Goal: Information Seeking & Learning: Find specific page/section

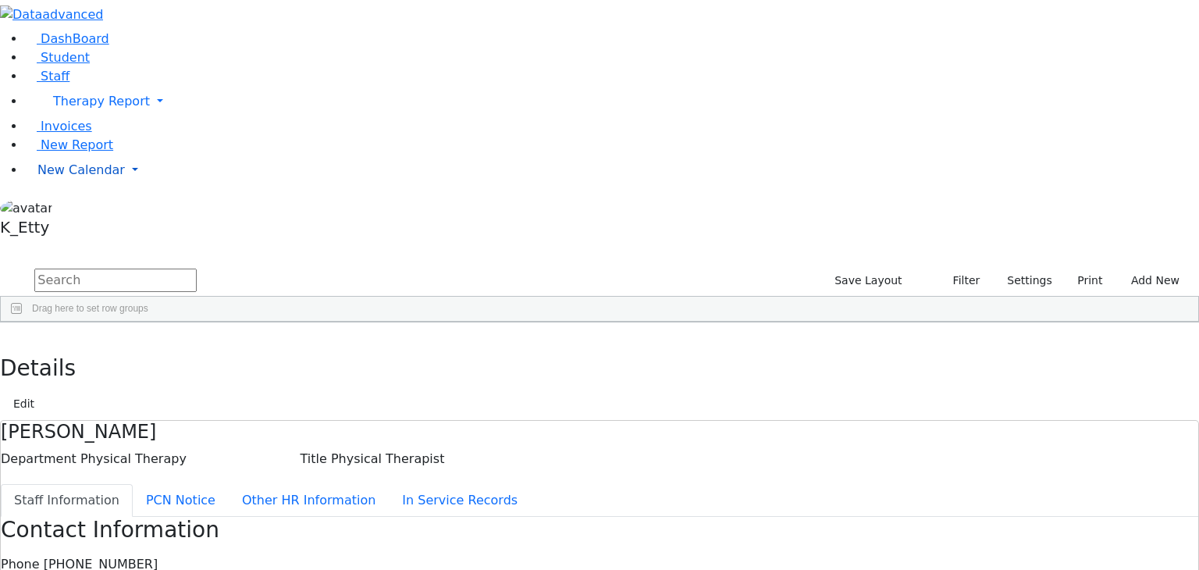
click at [53, 109] on span "New Calendar" at bounding box center [101, 101] width 97 height 15
click at [55, 209] on span "Calendar" at bounding box center [62, 201] width 56 height 15
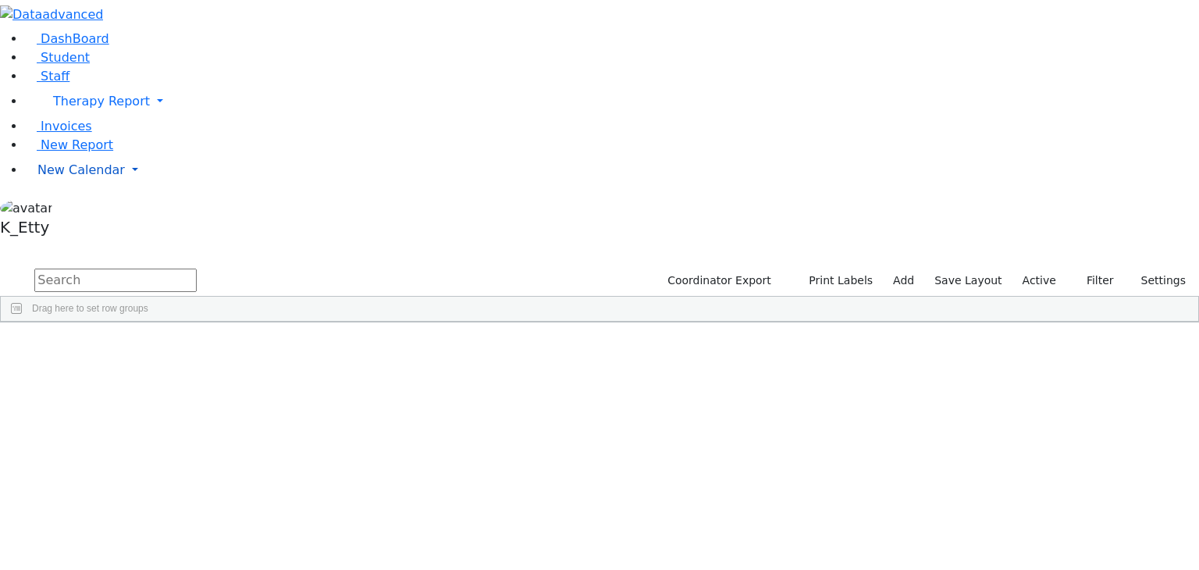
click at [91, 109] on span "New Calendar" at bounding box center [101, 101] width 97 height 15
click at [84, 209] on span "Calendar" at bounding box center [62, 201] width 56 height 15
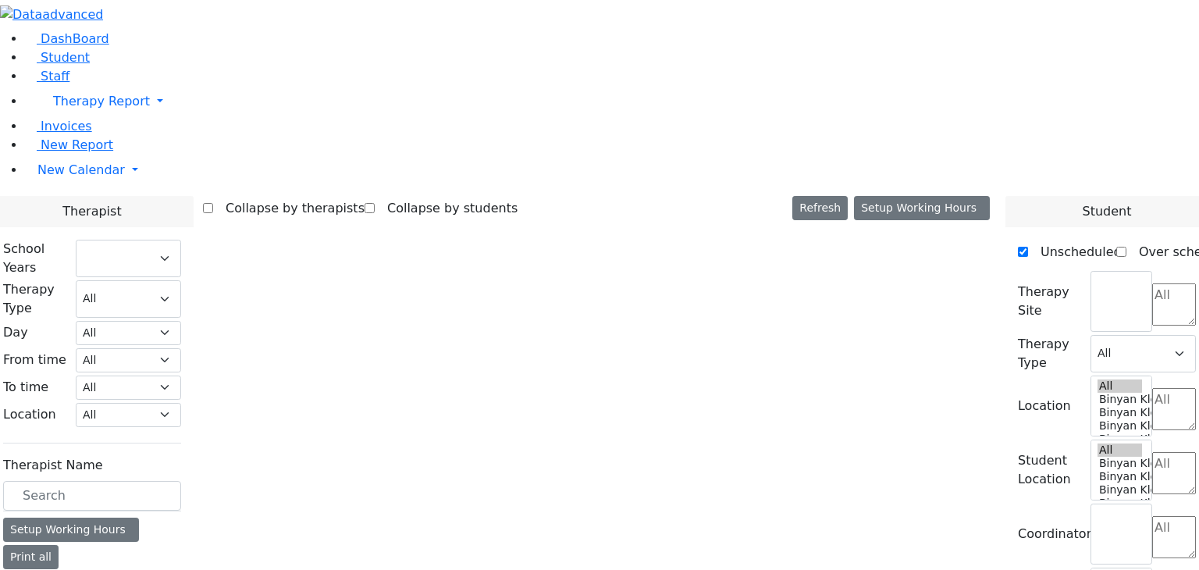
select select "212"
click at [75, 65] on link "Student" at bounding box center [57, 57] width 65 height 15
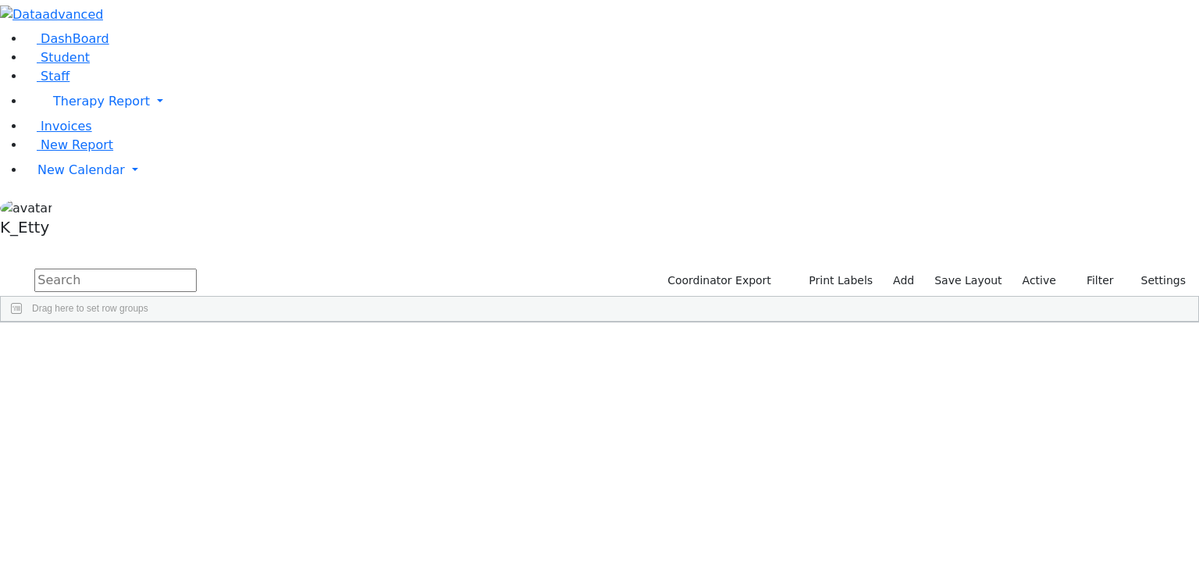
click at [197, 269] on input "text" at bounding box center [115, 280] width 162 height 23
click at [149, 391] on div "Fried" at bounding box center [111, 402] width 76 height 22
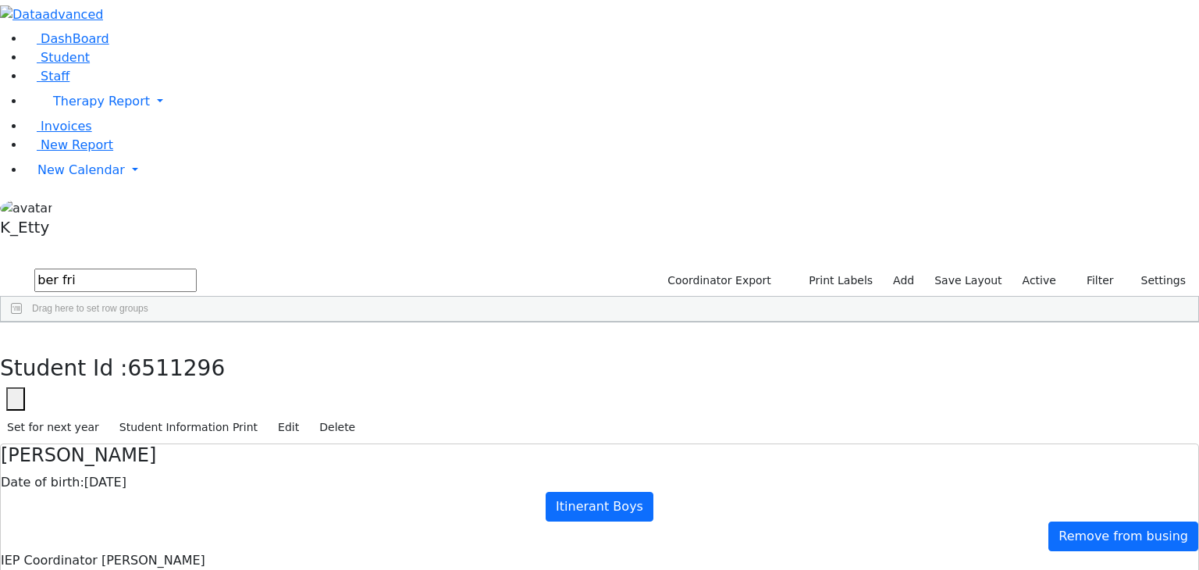
click at [23, 322] on button "button" at bounding box center [11, 338] width 23 height 33
drag, startPoint x: 241, startPoint y: 60, endPoint x: 201, endPoint y: 60, distance: 39.8
click at [197, 266] on form "ber fri" at bounding box center [98, 281] width 197 height 30
click at [154, 347] on div "Guttman" at bounding box center [116, 358] width 76 height 22
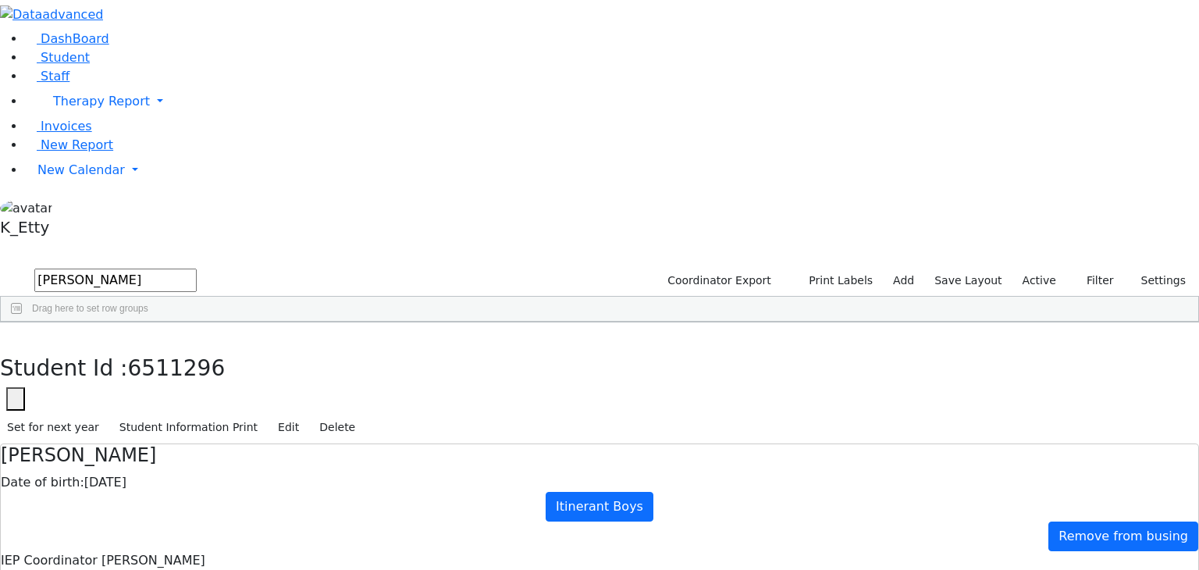
click at [154, 347] on div "Guttman" at bounding box center [116, 358] width 76 height 22
click at [23, 322] on button "button" at bounding box center [11, 338] width 23 height 33
drag, startPoint x: 215, startPoint y: 54, endPoint x: 204, endPoint y: 65, distance: 16.0
click at [197, 266] on form "[PERSON_NAME]" at bounding box center [98, 281] width 197 height 30
click at [154, 347] on div "Hershkowitz" at bounding box center [116, 358] width 76 height 22
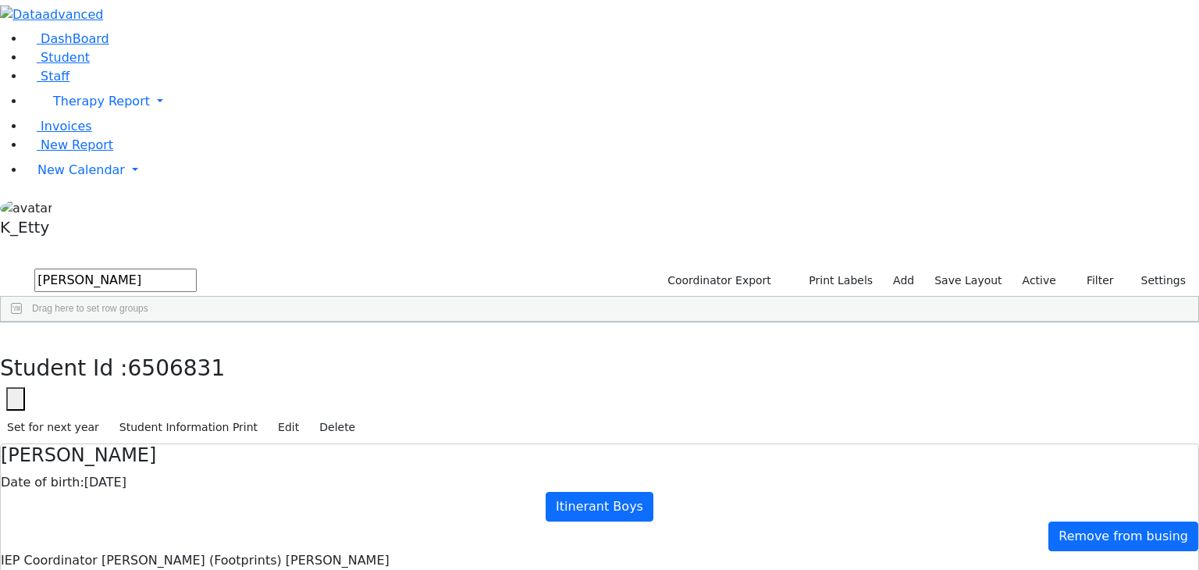
click at [154, 347] on div "Hershkowitz" at bounding box center [116, 358] width 76 height 22
click at [23, 322] on button "button" at bounding box center [11, 338] width 23 height 33
drag, startPoint x: 265, startPoint y: 66, endPoint x: 194, endPoint y: 57, distance: 72.4
click at [194, 266] on form "[PERSON_NAME]" at bounding box center [98, 281] width 197 height 30
click at [154, 347] on div "Kessler" at bounding box center [116, 358] width 76 height 22
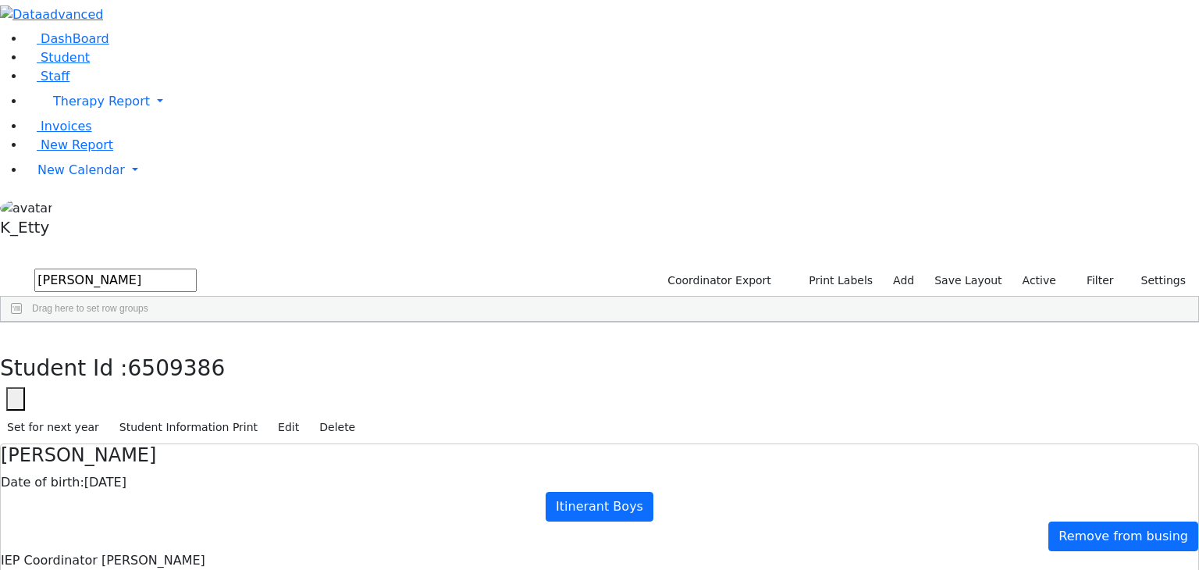
click at [154, 347] on div "Kessler" at bounding box center [116, 358] width 76 height 22
click at [16, 334] on icon "button" at bounding box center [11, 338] width 9 height 9
drag, startPoint x: 268, startPoint y: 61, endPoint x: 206, endPoint y: 61, distance: 61.7
click at [197, 266] on form "[PERSON_NAME]" at bounding box center [98, 281] width 197 height 30
click at [154, 347] on div "Klein" at bounding box center [116, 358] width 76 height 22
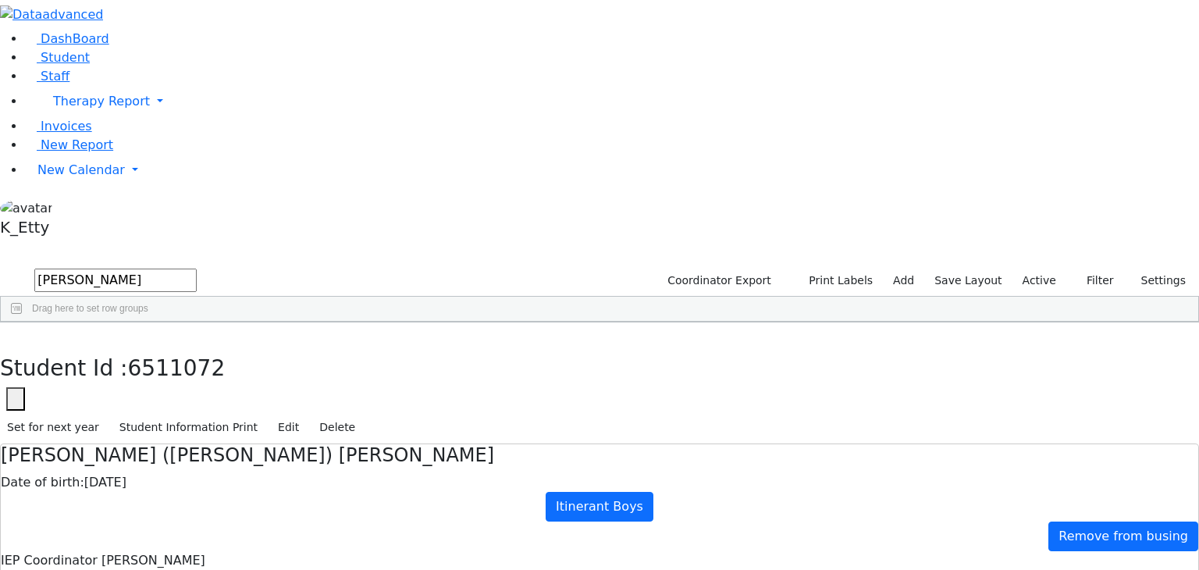
click at [154, 347] on div "Klein" at bounding box center [116, 358] width 76 height 22
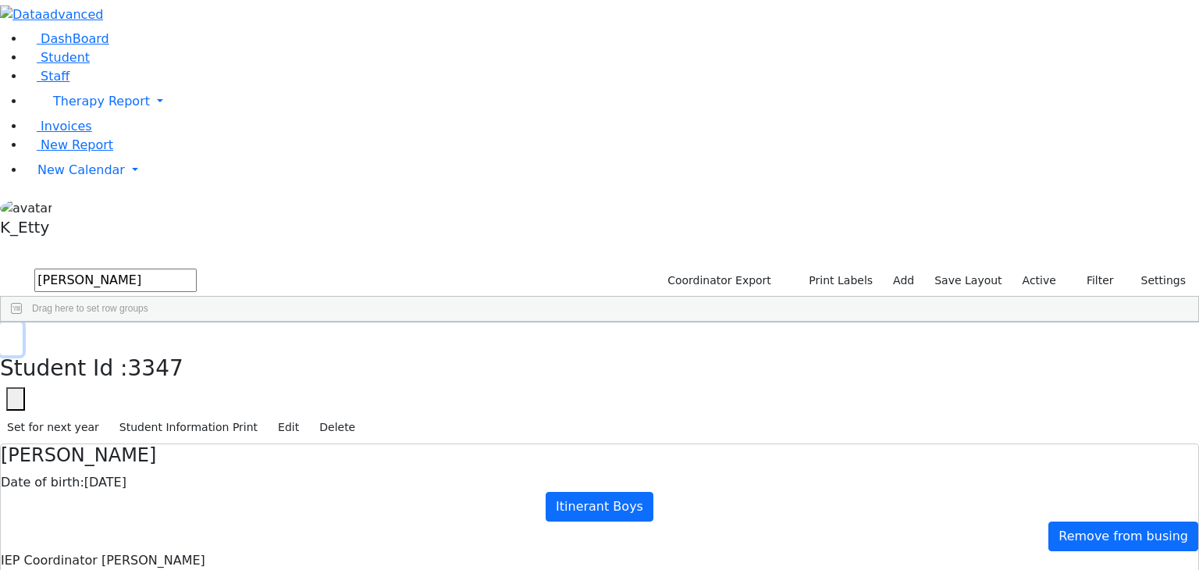
click at [23, 322] on button "button" at bounding box center [11, 338] width 23 height 33
drag, startPoint x: 257, startPoint y: 66, endPoint x: 194, endPoint y: 57, distance: 63.8
click at [194, 266] on form "[PERSON_NAME]" at bounding box center [98, 281] width 197 height 30
click at [154, 347] on div "Moskovits" at bounding box center [116, 358] width 76 height 22
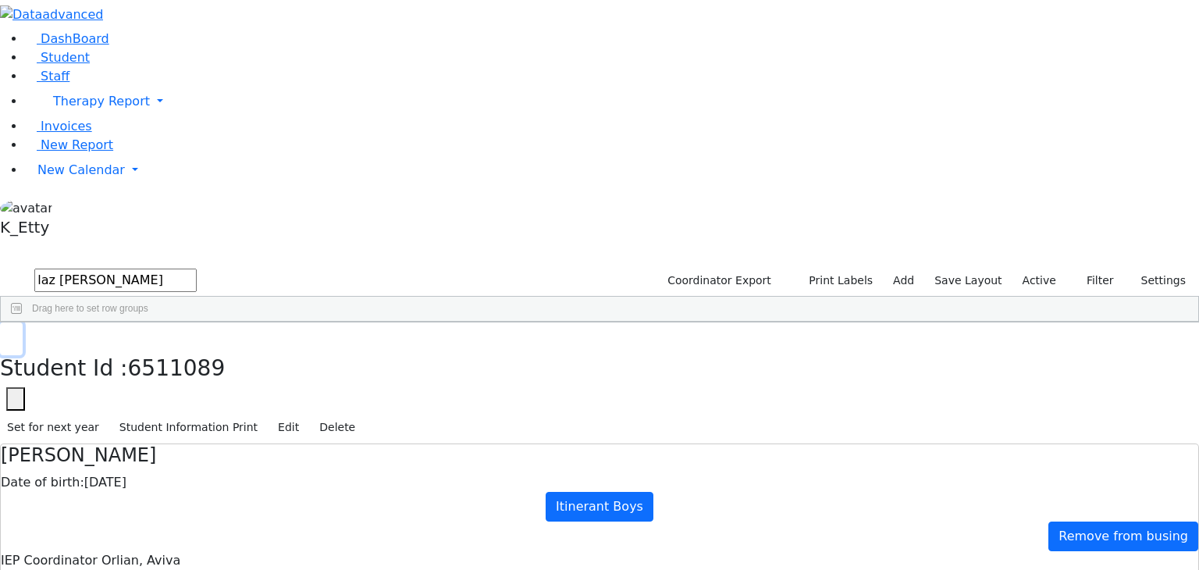
click at [16, 334] on icon "button" at bounding box center [11, 338] width 9 height 9
drag, startPoint x: 230, startPoint y: 66, endPoint x: 201, endPoint y: 64, distance: 29.0
click at [197, 266] on form "laz [PERSON_NAME]" at bounding box center [98, 281] width 197 height 30
click at [154, 347] on div "[PERSON_NAME]" at bounding box center [116, 358] width 76 height 22
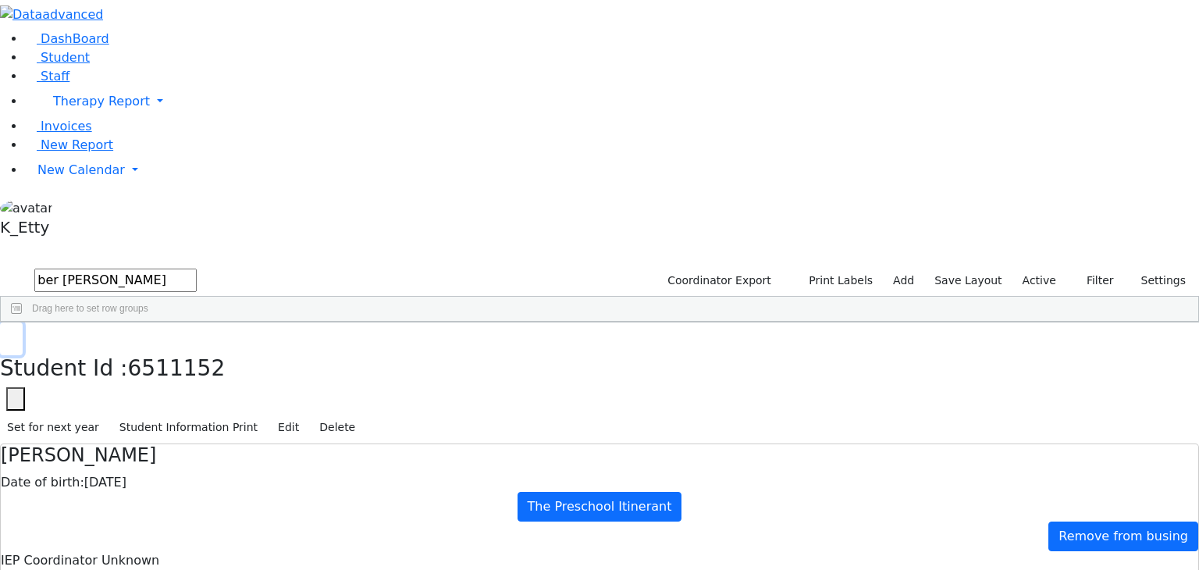
click at [23, 322] on button "button" at bounding box center [11, 338] width 23 height 33
drag, startPoint x: 242, startPoint y: 59, endPoint x: 200, endPoint y: 64, distance: 42.4
click at [197, 266] on form "ber [PERSON_NAME]" at bounding box center [98, 281] width 197 height 30
click at [154, 347] on div "Ostreicher" at bounding box center [116, 358] width 76 height 22
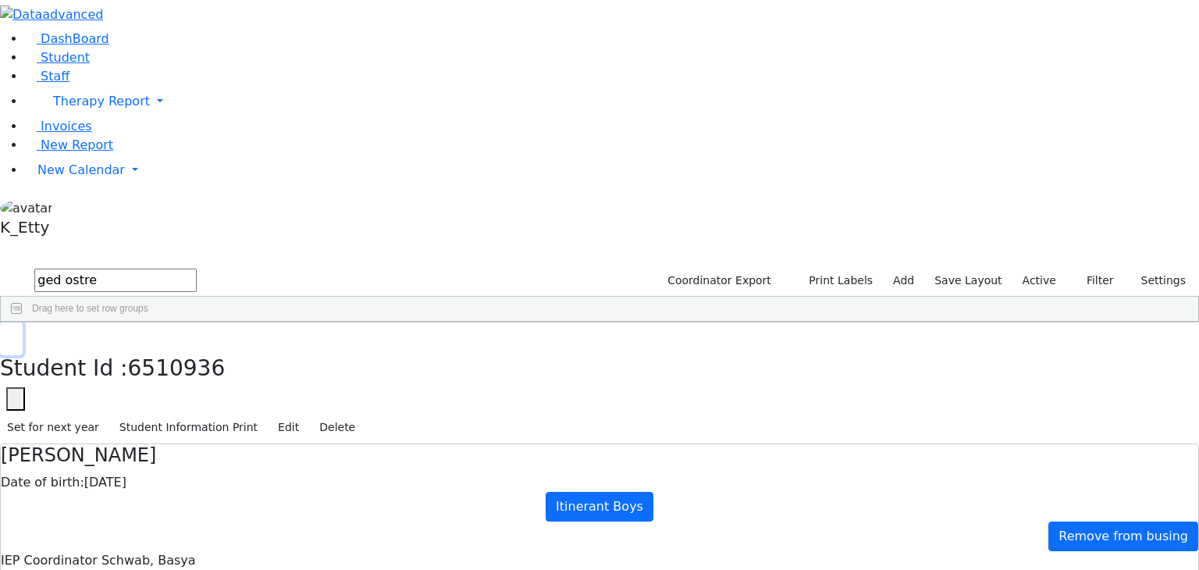
click at [23, 322] on button "button" at bounding box center [11, 338] width 23 height 33
drag, startPoint x: 270, startPoint y: 58, endPoint x: 203, endPoint y: 60, distance: 67.2
click at [197, 266] on form "ged ostre" at bounding box center [98, 281] width 197 height 30
click at [154, 413] on div "Stern" at bounding box center [116, 424] width 76 height 22
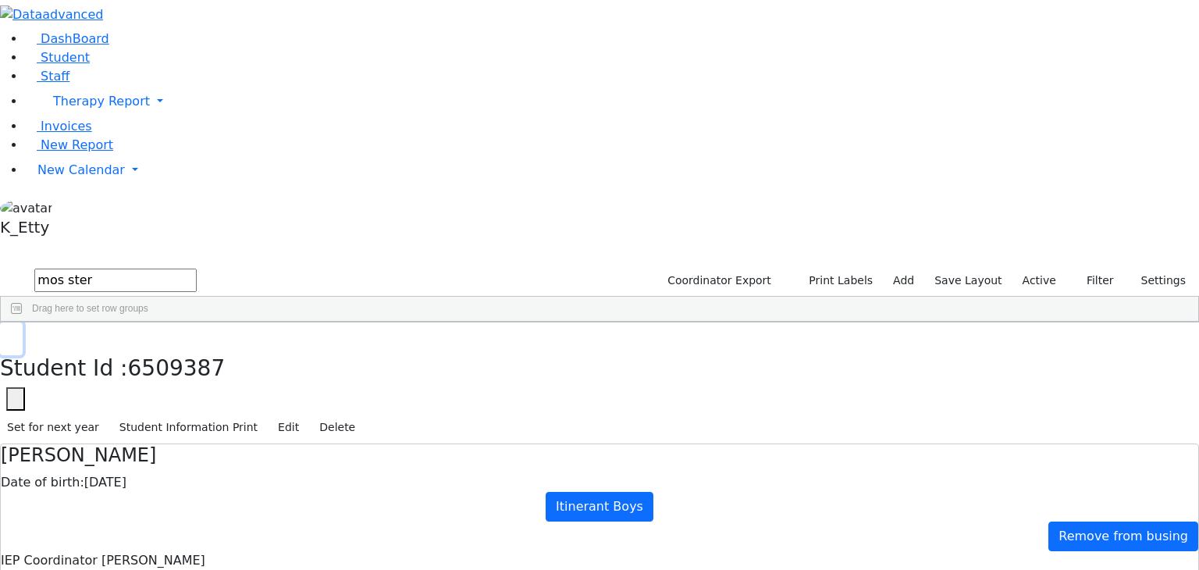
click at [16, 334] on icon "button" at bounding box center [11, 338] width 9 height 9
drag, startPoint x: 261, startPoint y: 61, endPoint x: 189, endPoint y: 57, distance: 71.9
click at [189, 266] on form "mos ster" at bounding box center [98, 281] width 197 height 30
click at [154, 347] on div "Treger" at bounding box center [116, 358] width 76 height 22
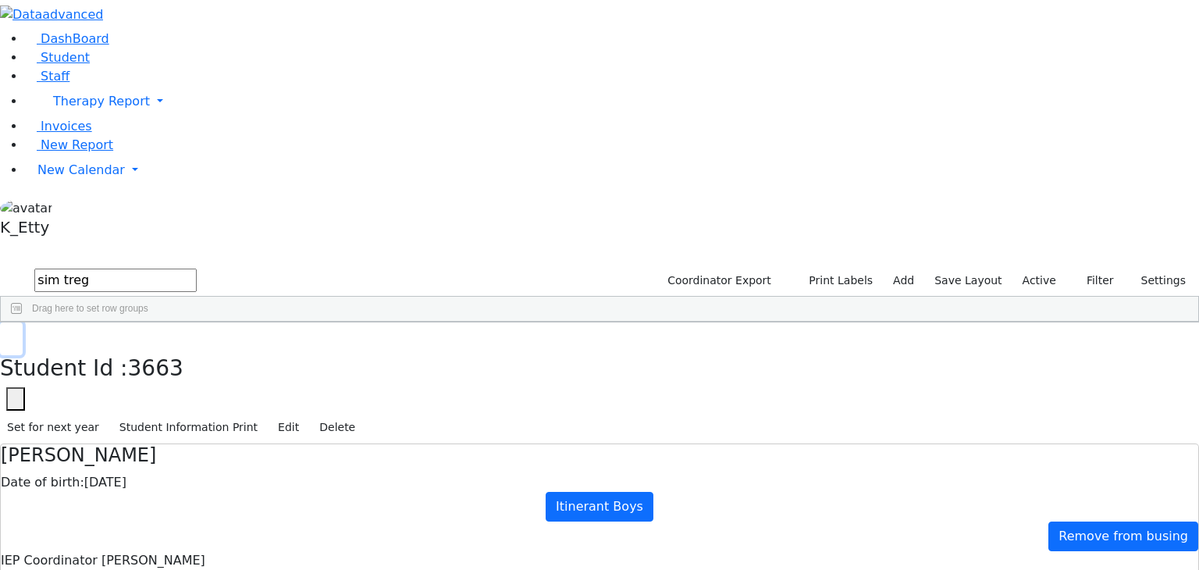
click at [23, 322] on button "button" at bounding box center [11, 338] width 23 height 33
drag, startPoint x: 256, startPoint y: 66, endPoint x: 205, endPoint y: 62, distance: 51.7
click at [197, 266] on form "sim treg" at bounding box center [98, 281] width 197 height 30
type input "vista"
click at [154, 457] on div "Taub" at bounding box center [116, 468] width 76 height 22
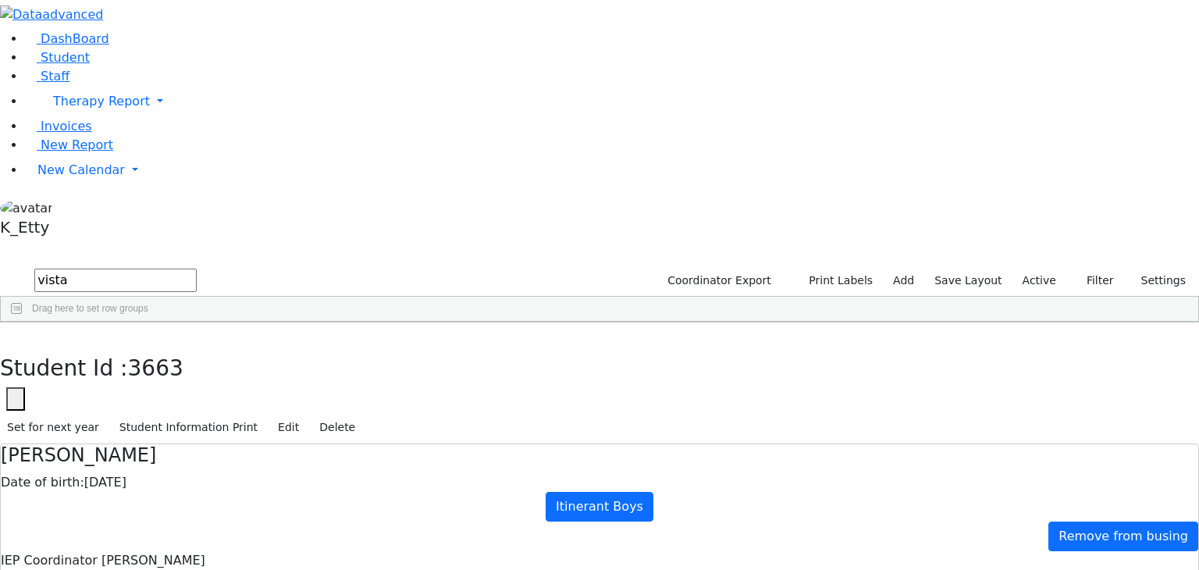
click at [154, 457] on div "Taub" at bounding box center [116, 468] width 76 height 22
checkbox input "true"
click at [23, 322] on button "button" at bounding box center [11, 338] width 23 height 33
click at [154, 435] on div "Stern" at bounding box center [116, 446] width 76 height 22
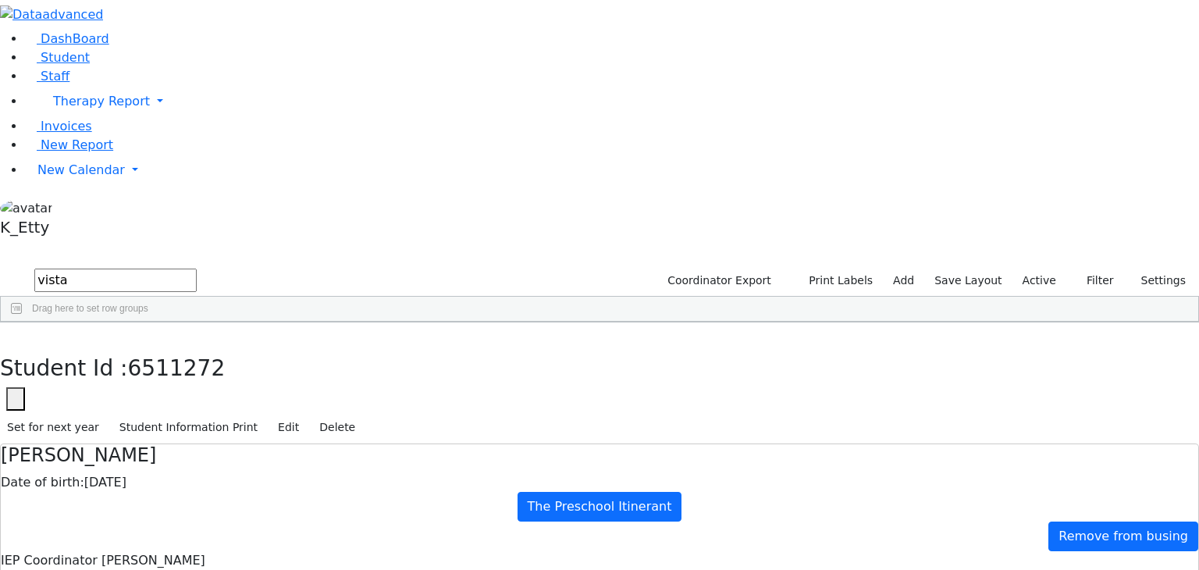
click at [154, 435] on div "Stern" at bounding box center [116, 446] width 76 height 22
click at [23, 322] on button "button" at bounding box center [11, 338] width 23 height 33
click at [154, 391] on div "[PERSON_NAME]" at bounding box center [116, 402] width 76 height 22
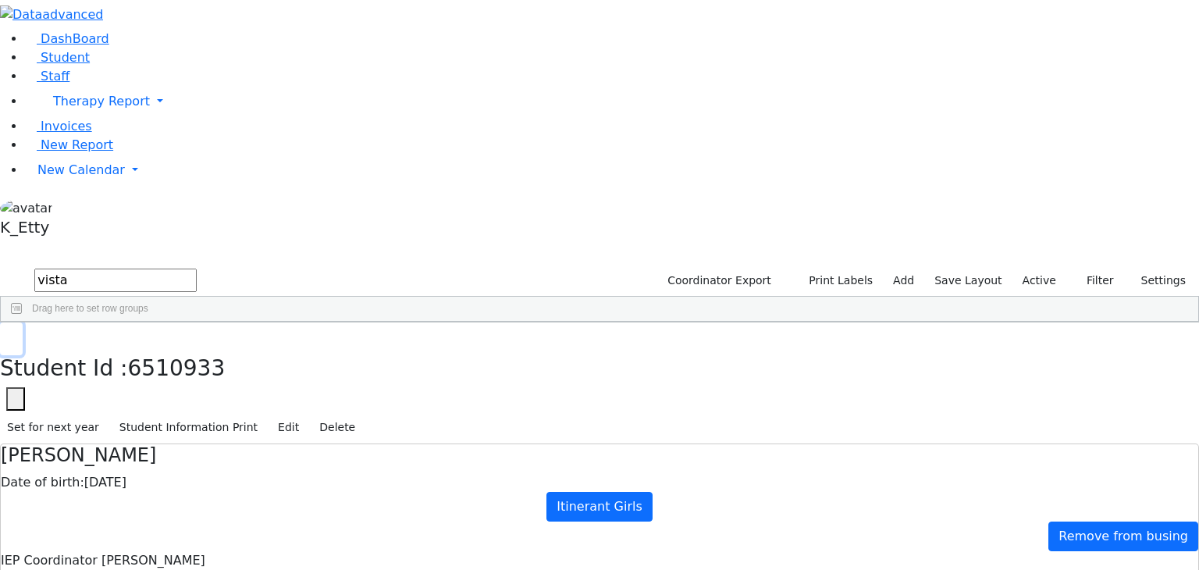
click at [23, 322] on button "button" at bounding box center [11, 338] width 23 height 33
click at [154, 369] on div "[PERSON_NAME]" at bounding box center [116, 380] width 76 height 22
click at [23, 322] on button "button" at bounding box center [11, 338] width 23 height 33
click at [197, 269] on input "vista" at bounding box center [115, 280] width 162 height 23
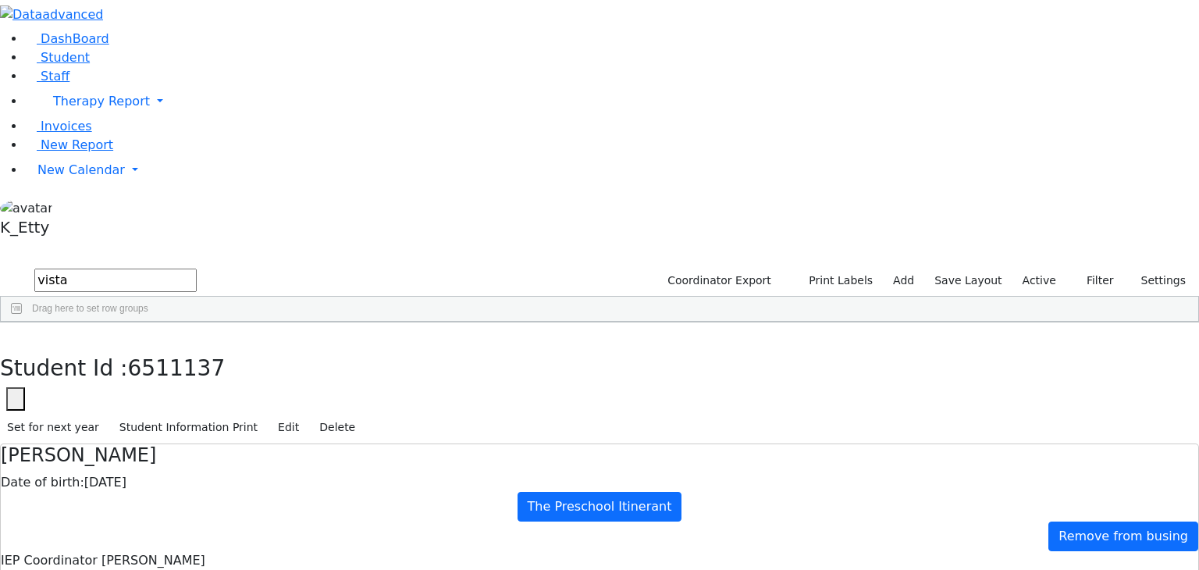
click at [197, 269] on input "vista" at bounding box center [115, 280] width 162 height 23
click at [154, 369] on div "Aker" at bounding box center [116, 380] width 76 height 22
click at [23, 322] on button "button" at bounding box center [11, 338] width 23 height 33
drag, startPoint x: 255, startPoint y: 67, endPoint x: 203, endPoint y: 61, distance: 52.7
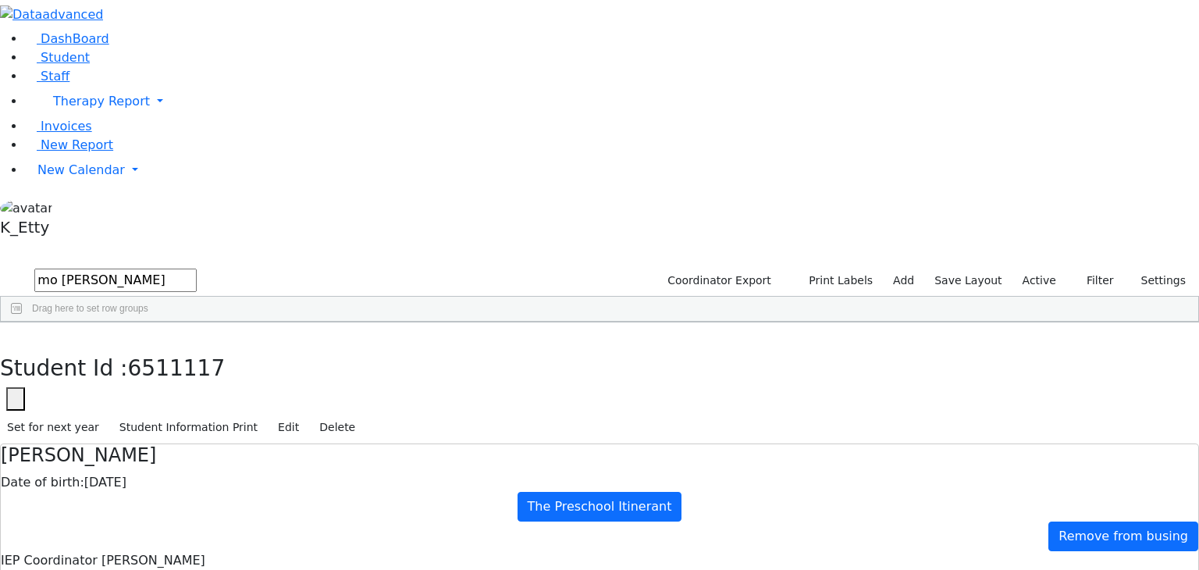
click at [197, 266] on form "mo [PERSON_NAME]" at bounding box center [98, 281] width 197 height 30
type input "[PERSON_NAME]"
click at [154, 347] on div "Klein" at bounding box center [116, 358] width 76 height 22
click at [23, 322] on button "button" at bounding box center [11, 338] width 23 height 33
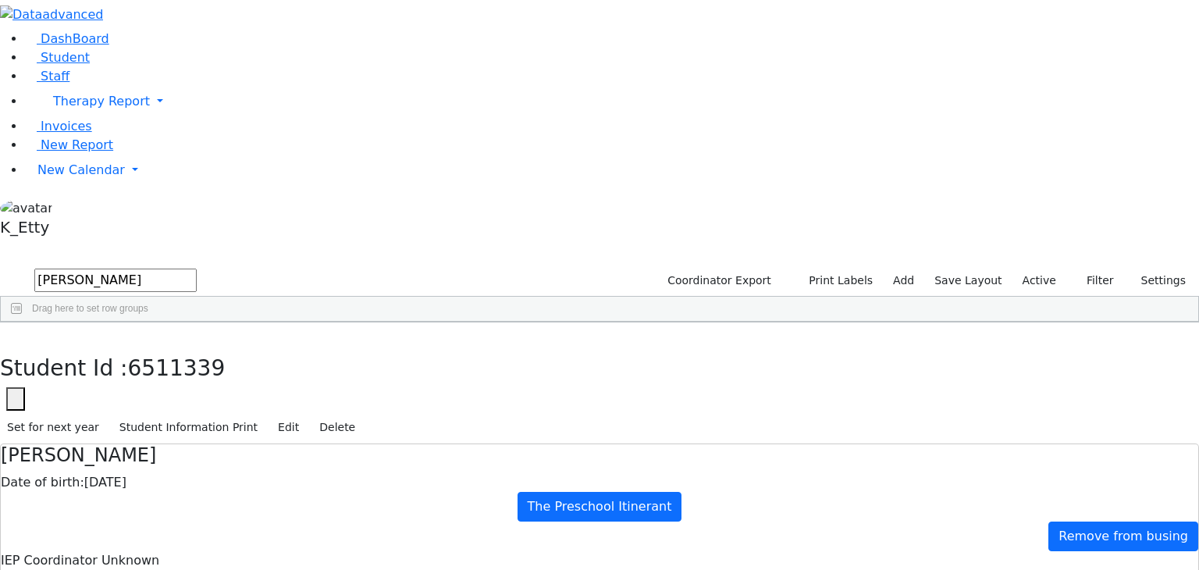
click at [1027, 269] on label "Active" at bounding box center [1040, 281] width 48 height 24
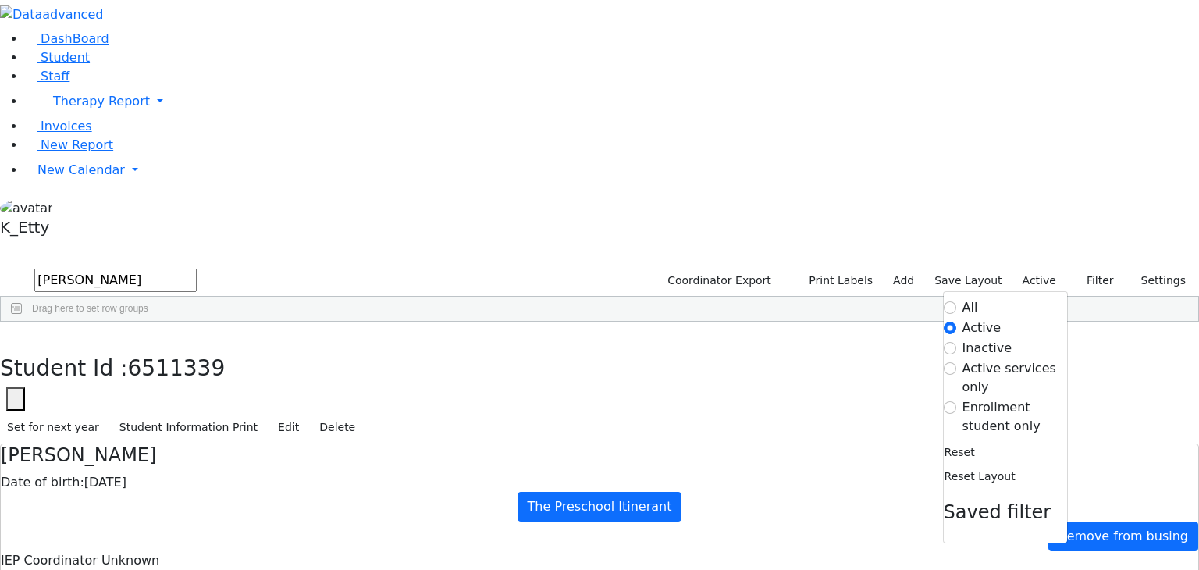
click at [966, 298] on label "All" at bounding box center [971, 307] width 16 height 19
click at [956, 301] on input "All" at bounding box center [950, 307] width 12 height 12
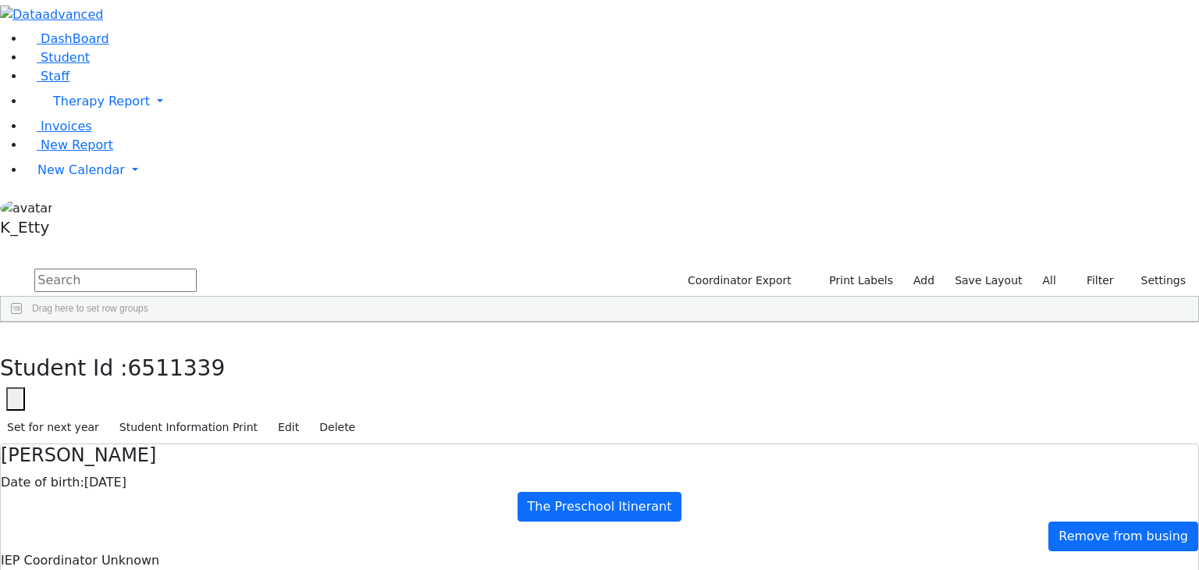
drag, startPoint x: 273, startPoint y: 54, endPoint x: 187, endPoint y: 54, distance: 85.9
click at [187, 266] on form at bounding box center [98, 281] width 197 height 30
click at [154, 347] on div "Nove" at bounding box center [116, 358] width 76 height 22
click at [23, 322] on button "button" at bounding box center [11, 338] width 23 height 33
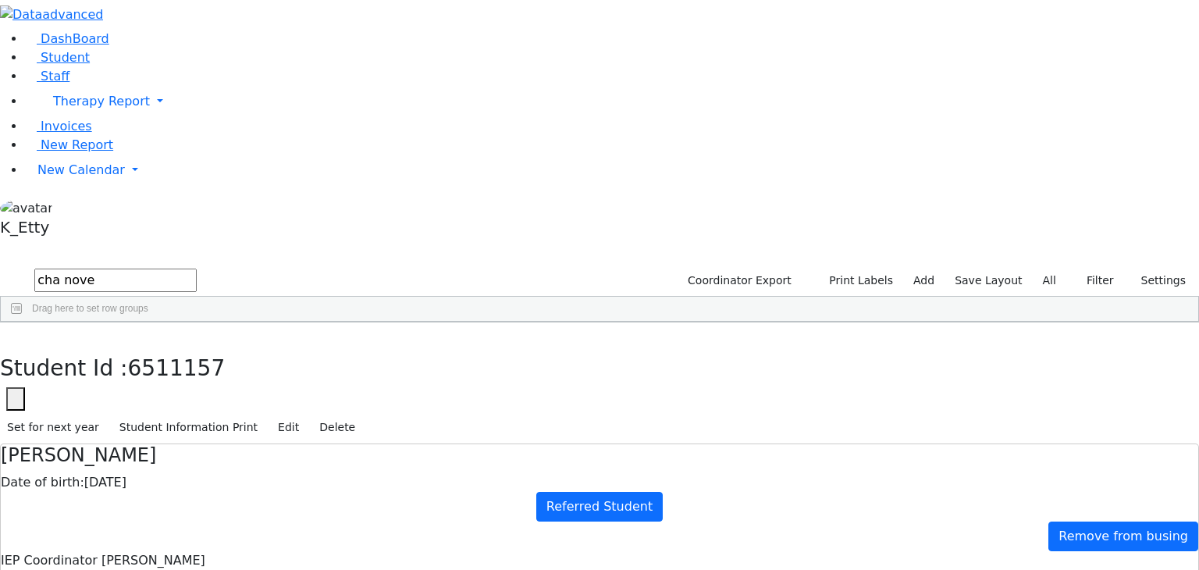
drag, startPoint x: 265, startPoint y: 60, endPoint x: 201, endPoint y: 59, distance: 64.0
click at [197, 266] on form "cha nove" at bounding box center [98, 281] width 197 height 30
click at [154, 347] on div "[PERSON_NAME]" at bounding box center [116, 358] width 76 height 22
click at [23, 322] on button "button" at bounding box center [11, 338] width 23 height 33
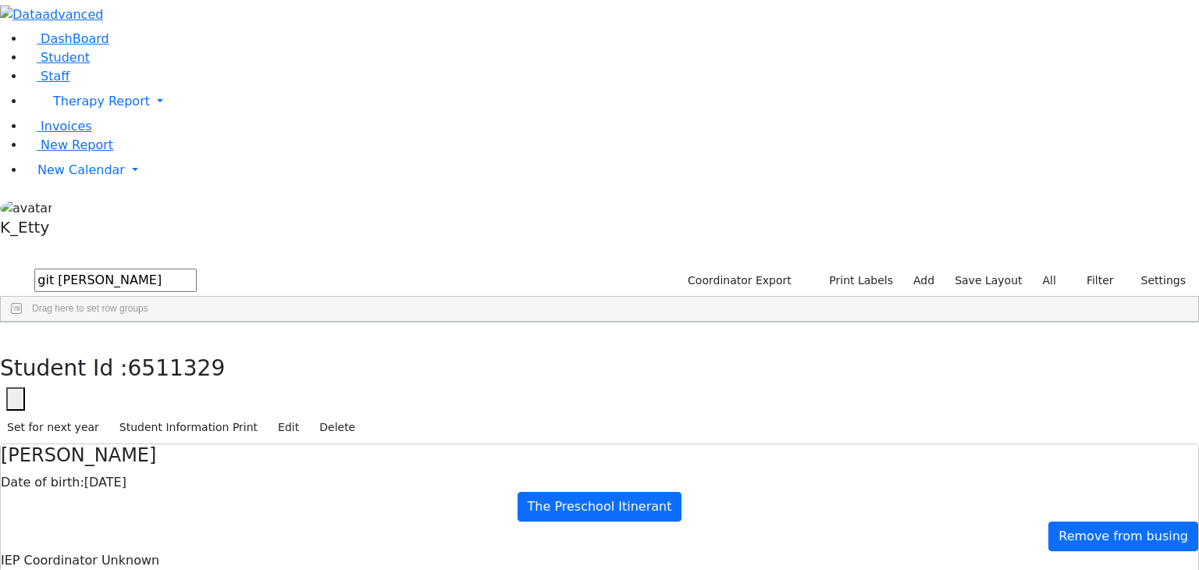
click at [237, 243] on div "Students 1 A 24 K 24 W 24 A 24 K 24 W 24 876" at bounding box center [599, 254] width 1199 height 23
drag, startPoint x: 240, startPoint y: 59, endPoint x: 192, endPoint y: 60, distance: 47.6
click at [192, 266] on form "git [PERSON_NAME]" at bounding box center [98, 281] width 197 height 30
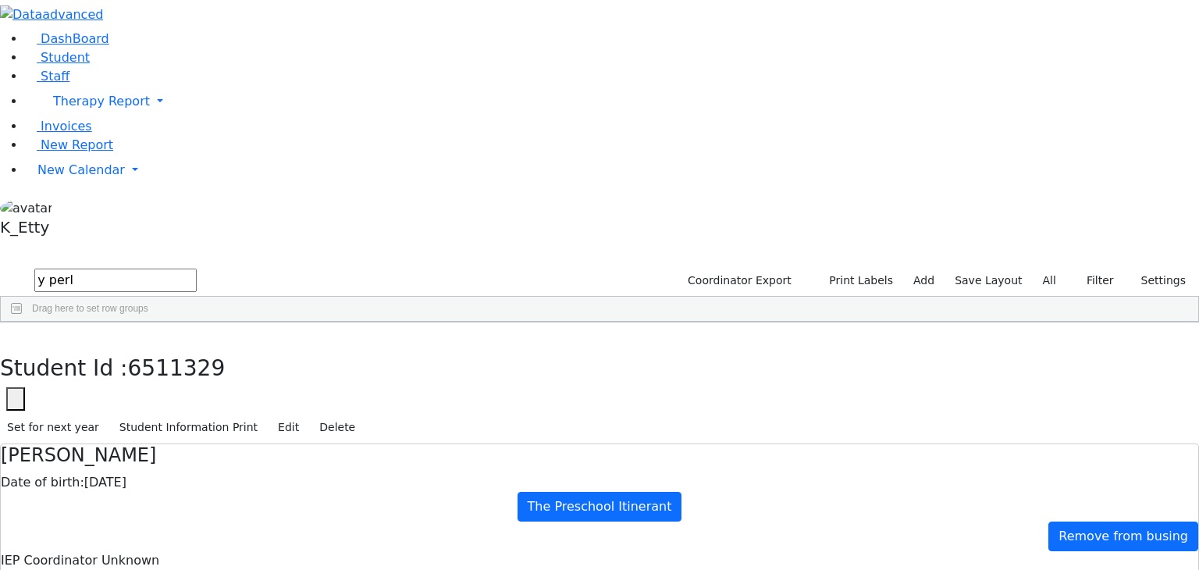
click at [23, 322] on button "button" at bounding box center [11, 338] width 23 height 33
drag, startPoint x: 242, startPoint y: 63, endPoint x: 194, endPoint y: 64, distance: 48.4
click at [194, 266] on form "y perl" at bounding box center [98, 281] width 197 height 30
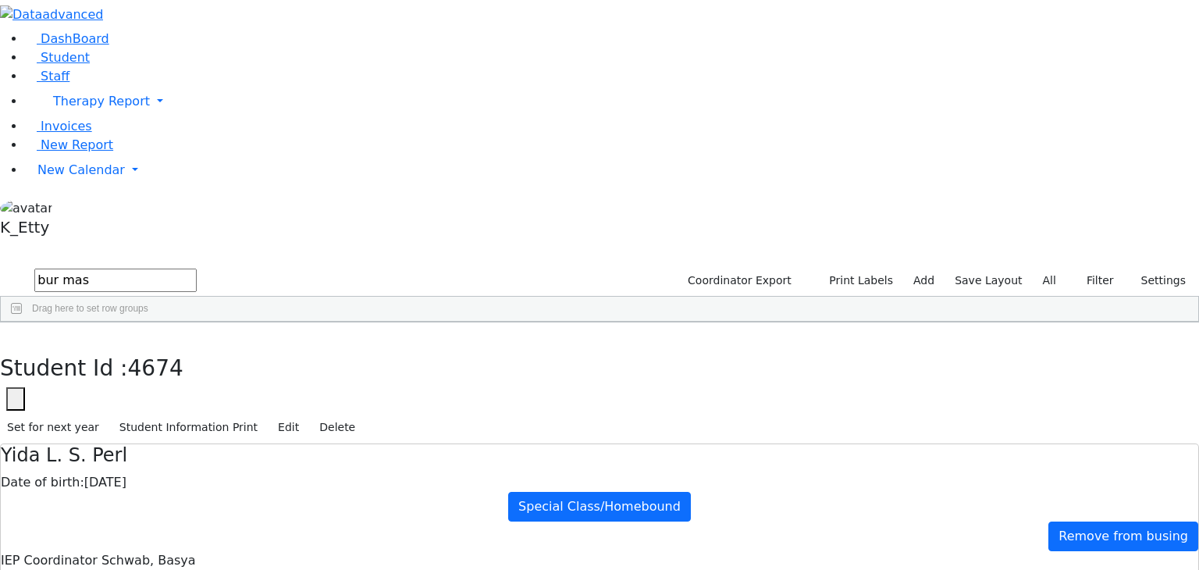
scroll to position [0, 0]
click at [149, 347] on div "Masri" at bounding box center [111, 358] width 76 height 22
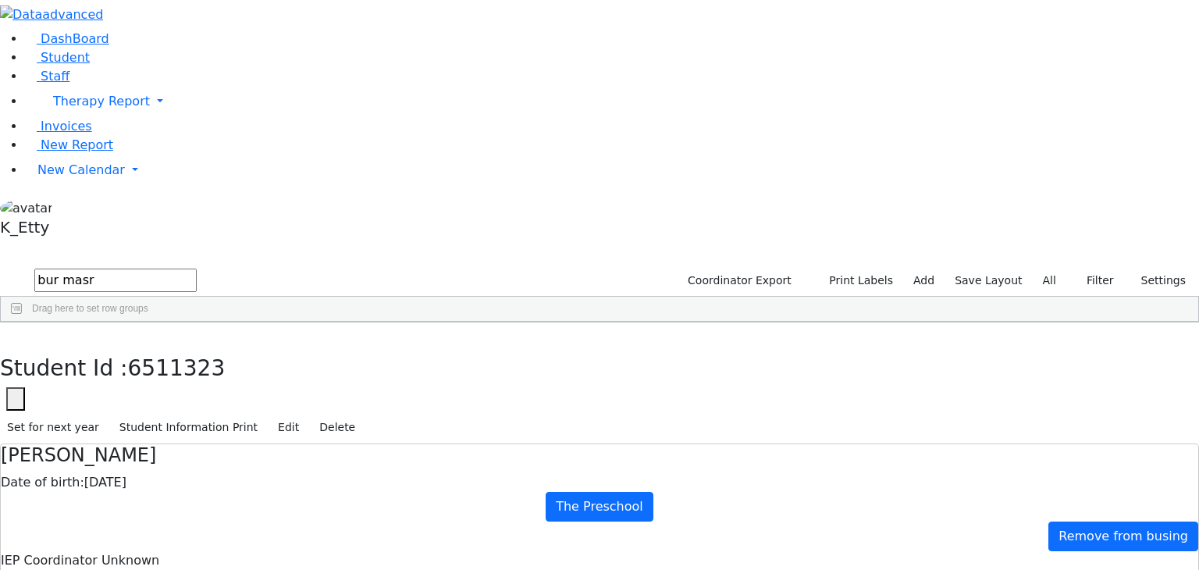
click at [23, 322] on button "button" at bounding box center [11, 338] width 23 height 33
click at [197, 269] on input "bur masr" at bounding box center [115, 280] width 162 height 23
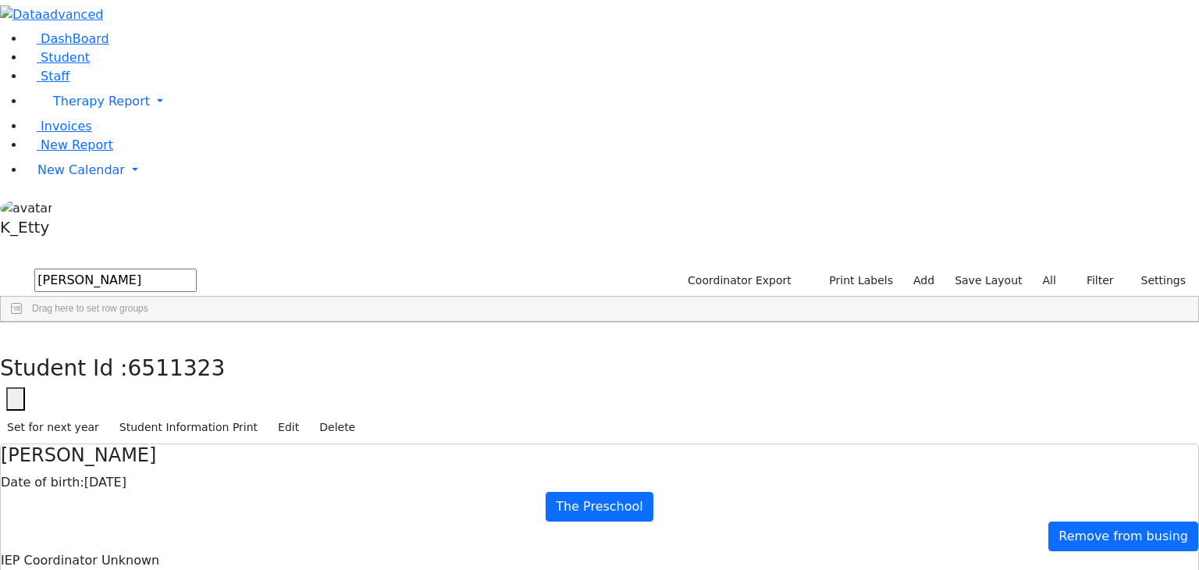
click at [154, 435] on div "Moskowitz" at bounding box center [116, 446] width 76 height 22
click at [16, 334] on icon "button" at bounding box center [11, 338] width 9 height 9
drag, startPoint x: 269, startPoint y: 69, endPoint x: 194, endPoint y: 66, distance: 75.0
click at [194, 266] on form "[PERSON_NAME]" at bounding box center [98, 281] width 197 height 30
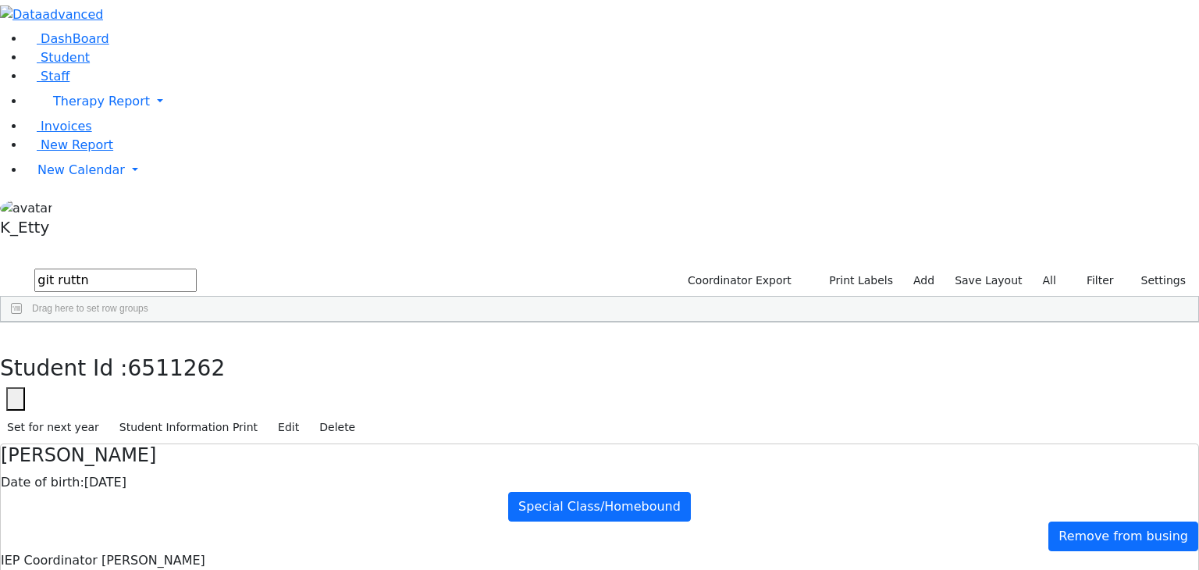
click at [154, 347] on div "[PERSON_NAME]" at bounding box center [116, 358] width 76 height 22
click at [16, 334] on icon "button" at bounding box center [11, 338] width 9 height 9
click at [236, 243] on div "Students 1 A 24 K 24 W 24 A 24 K 24 W 24 876" at bounding box center [599, 254] width 1199 height 23
click at [197, 269] on input "git ruttn" at bounding box center [115, 280] width 162 height 23
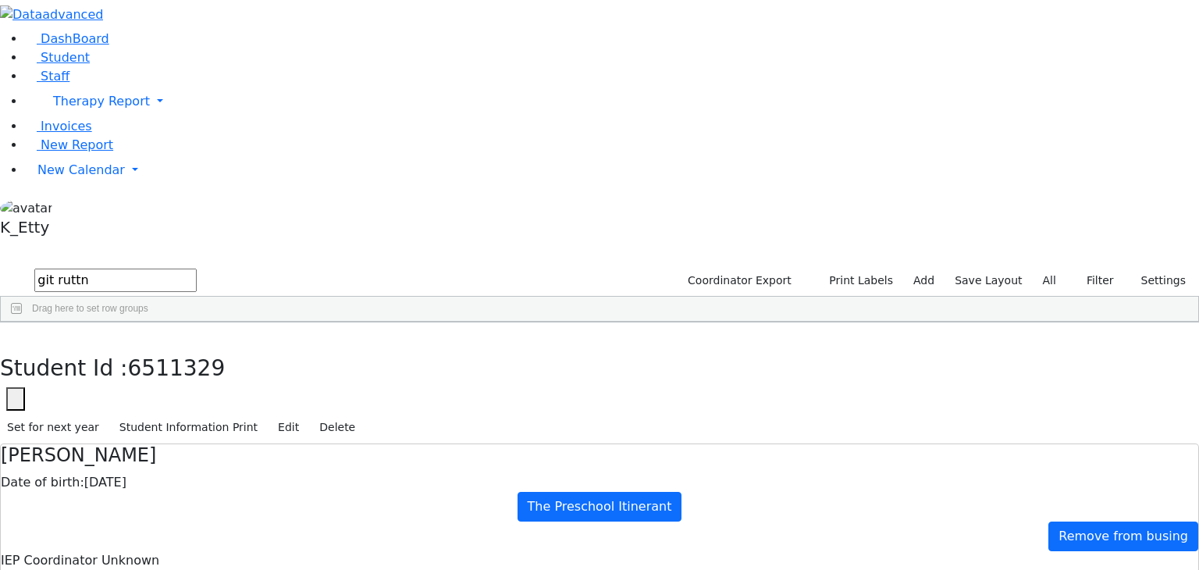
click at [197, 269] on input "git ruttn" at bounding box center [115, 280] width 162 height 23
click at [154, 347] on div "Brands Dorfer" at bounding box center [116, 358] width 76 height 22
click at [23, 322] on button "button" at bounding box center [11, 338] width 23 height 33
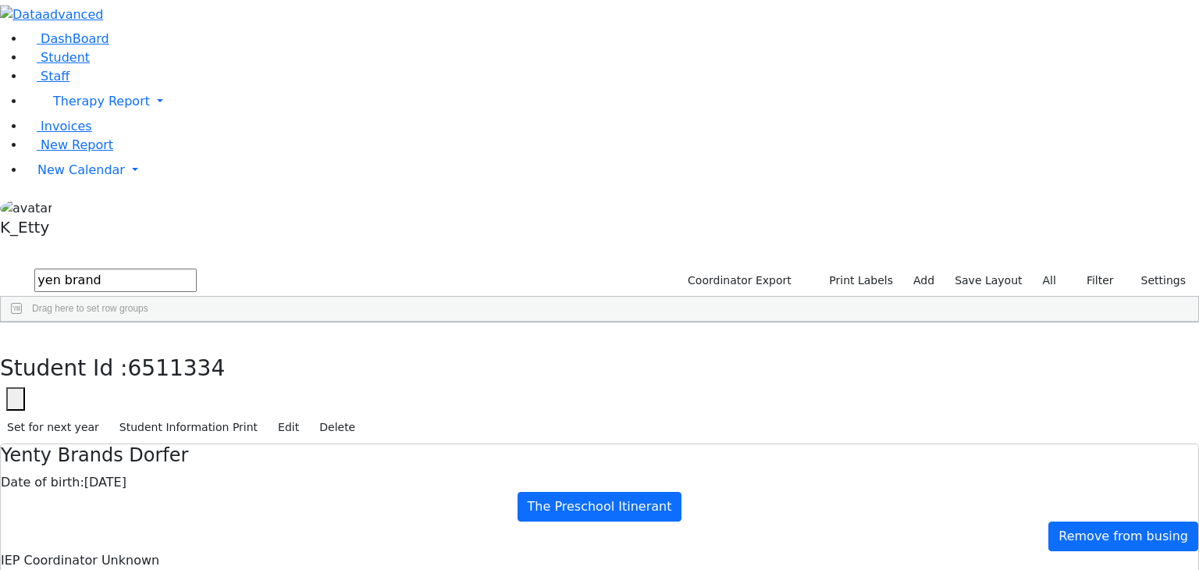
drag, startPoint x: 269, startPoint y: 66, endPoint x: 205, endPoint y: 54, distance: 65.1
click at [197, 266] on form "yen brand" at bounding box center [98, 281] width 197 height 30
click at [154, 347] on div "Orgel" at bounding box center [116, 358] width 76 height 22
click at [277, 135] on div "DashBoard Student Staff Therapy Report Student Old Calendar Report K_Etty" at bounding box center [599, 475] width 1199 height 951
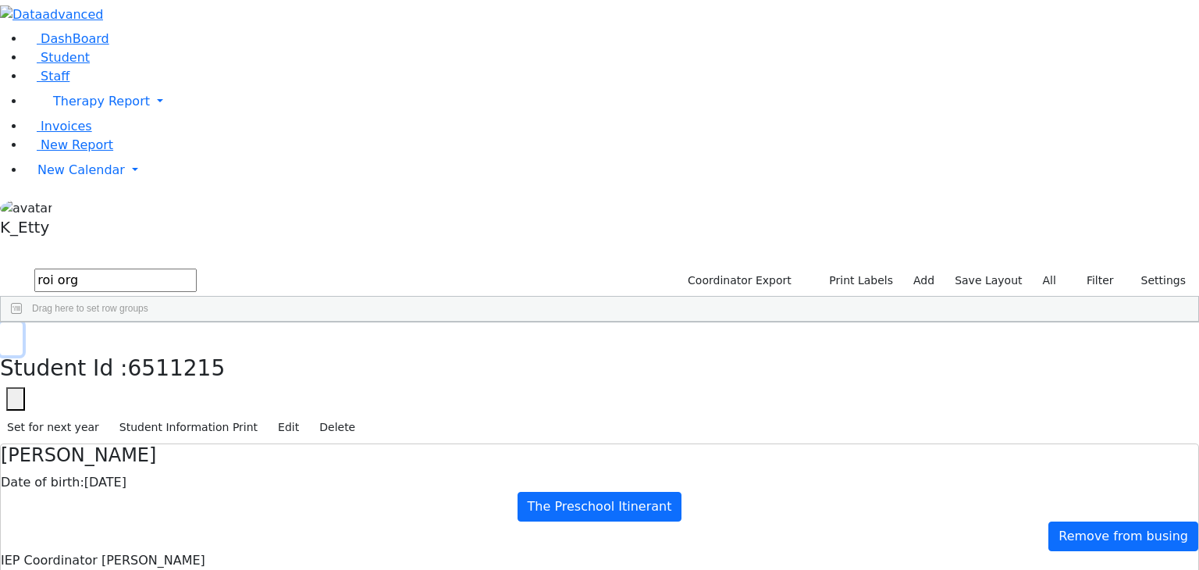
click at [23, 322] on button "button" at bounding box center [11, 338] width 23 height 33
drag, startPoint x: 249, startPoint y: 65, endPoint x: 176, endPoint y: 55, distance: 74.1
click at [176, 55] on div "DashBoard Student Staff Therapy Report Student Old Calendar Report K_Etty" at bounding box center [599, 475] width 1199 height 951
click at [154, 435] on div "Ekstein" at bounding box center [116, 446] width 76 height 22
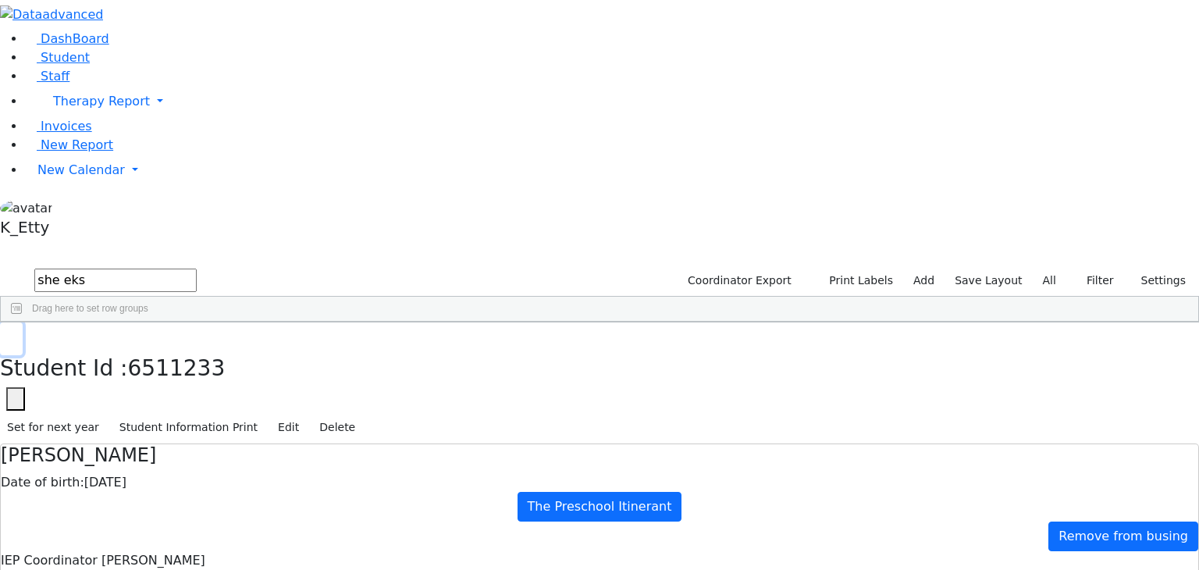
click at [23, 322] on button "button" at bounding box center [11, 338] width 23 height 33
drag, startPoint x: 251, startPoint y: 64, endPoint x: 176, endPoint y: 57, distance: 76.0
click at [176, 57] on div "DashBoard Student Staff Therapy Report Student Old Calendar Report K_Etty" at bounding box center [599, 475] width 1199 height 951
click at [154, 347] on div "Gelb" at bounding box center [116, 358] width 76 height 22
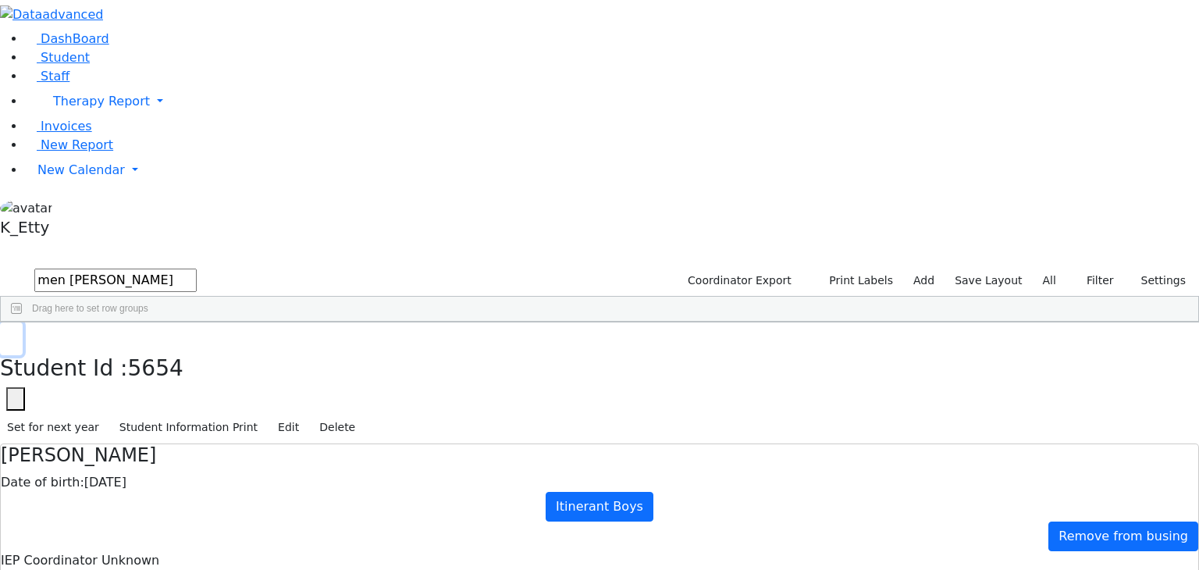
click at [23, 322] on button "button" at bounding box center [11, 338] width 23 height 33
drag, startPoint x: 262, startPoint y: 59, endPoint x: 200, endPoint y: 61, distance: 62.5
click at [197, 266] on form "men [PERSON_NAME]" at bounding box center [98, 281] width 197 height 30
click at [154, 369] on div "Klein" at bounding box center [116, 380] width 76 height 22
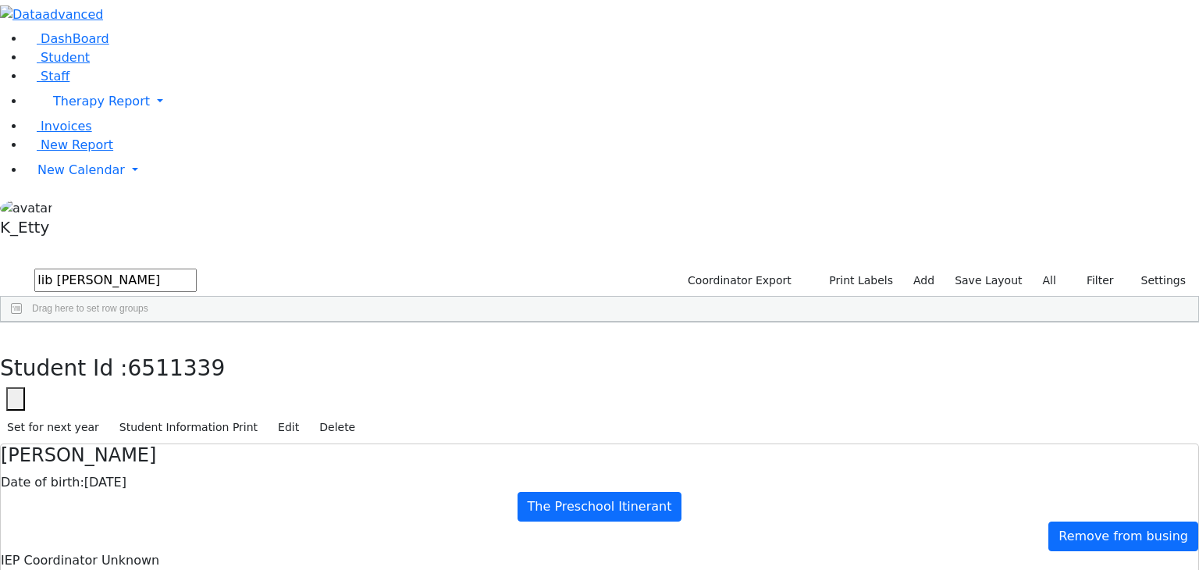
click at [23, 322] on button "button" at bounding box center [11, 338] width 23 height 33
drag, startPoint x: 258, startPoint y: 61, endPoint x: 187, endPoint y: 57, distance: 70.4
click at [187, 266] on form "lib [PERSON_NAME]" at bounding box center [98, 281] width 197 height 30
click at [154, 347] on div "Klein" at bounding box center [116, 358] width 76 height 22
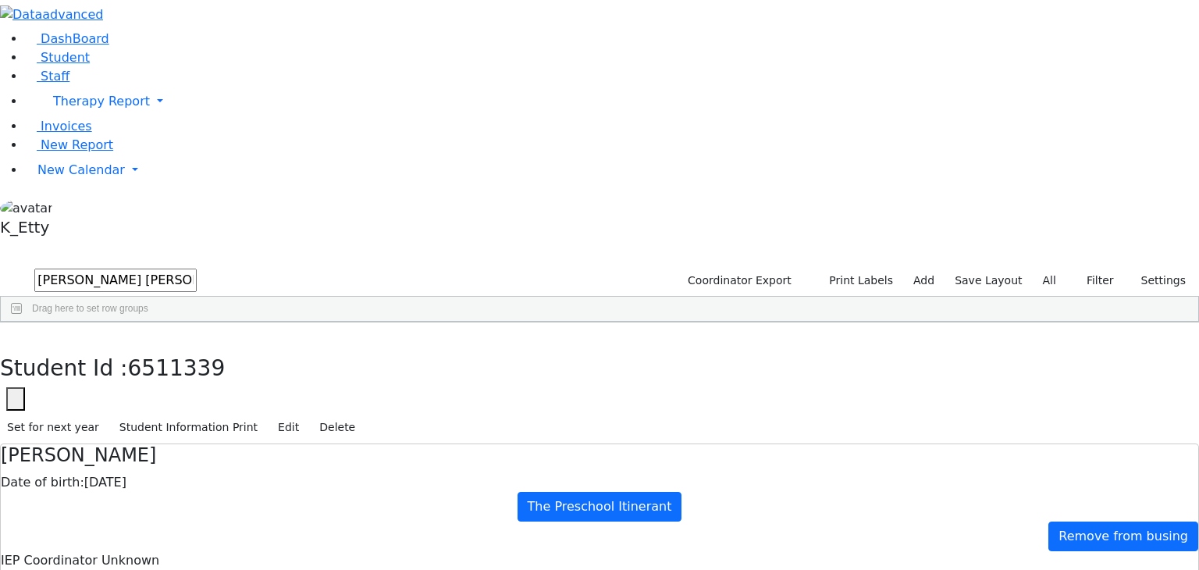
click at [154, 347] on div "Klein" at bounding box center [116, 358] width 76 height 22
click at [7, 334] on use "button" at bounding box center [7, 334] width 0 height 0
drag, startPoint x: 272, startPoint y: 66, endPoint x: 191, endPoint y: 54, distance: 81.4
click at [191, 266] on form "[PERSON_NAME] [PERSON_NAME]" at bounding box center [98, 281] width 197 height 30
click at [230, 391] on div "[PERSON_NAME]" at bounding box center [192, 402] width 76 height 22
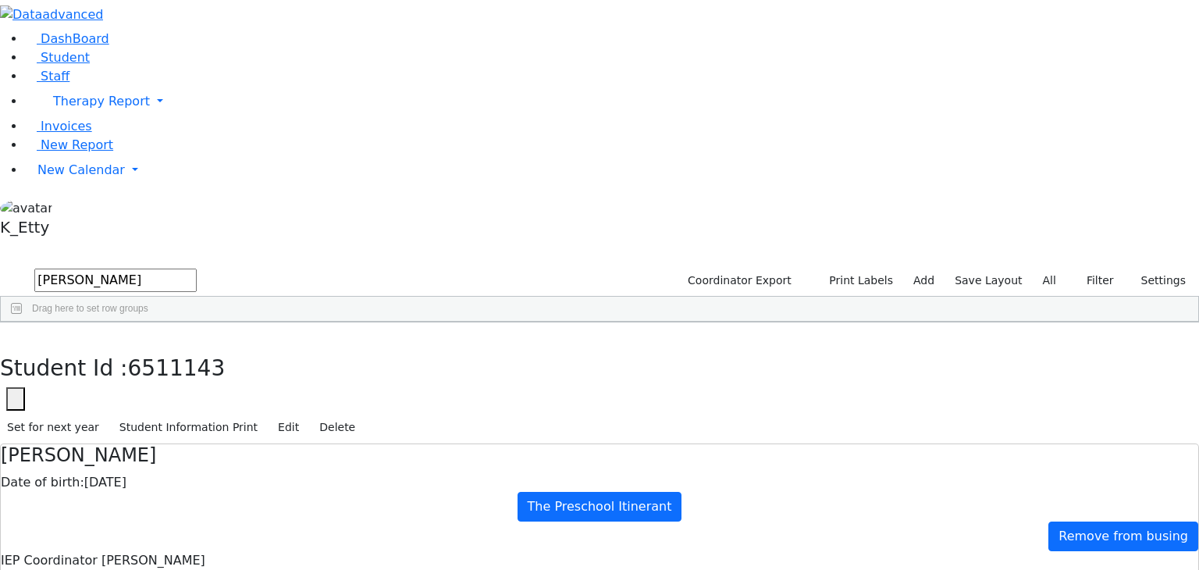
click at [230, 391] on div "[PERSON_NAME]" at bounding box center [192, 402] width 76 height 22
click at [23, 322] on button "button" at bounding box center [11, 338] width 23 height 33
click at [154, 347] on div "[PERSON_NAME]" at bounding box center [116, 358] width 76 height 22
click at [23, 322] on button "button" at bounding box center [11, 338] width 23 height 33
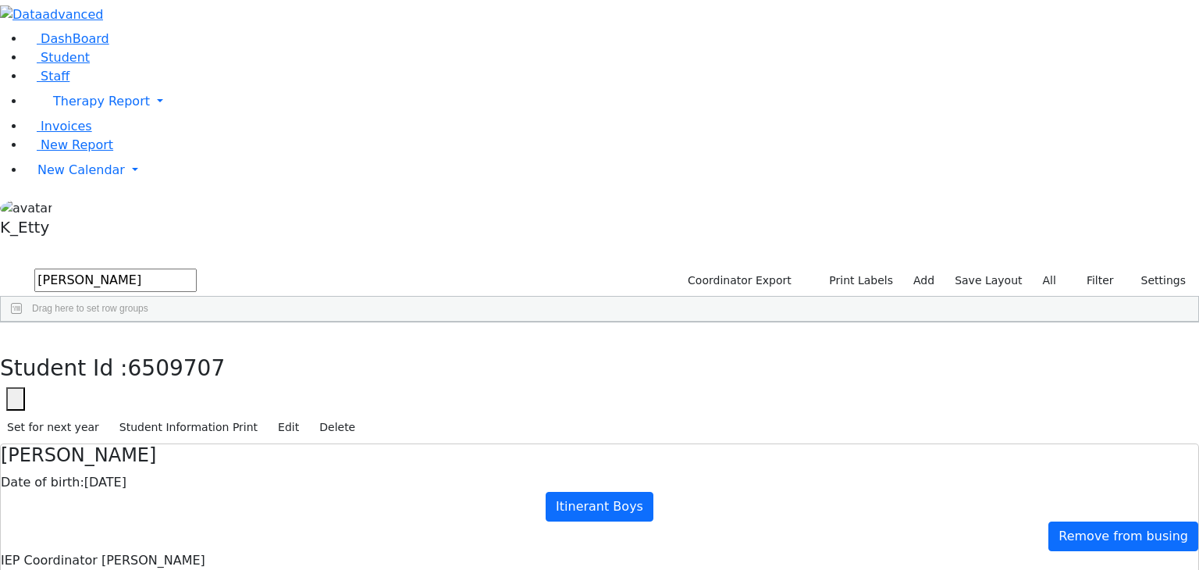
click at [239, 243] on div "Students 3 A 24 K 24 W 24 A 24 K 24 W 24 876" at bounding box center [599, 254] width 1199 height 23
click at [197, 269] on input "[PERSON_NAME]" at bounding box center [115, 280] width 162 height 23
click at [154, 435] on div "[PERSON_NAME]" at bounding box center [116, 446] width 76 height 22
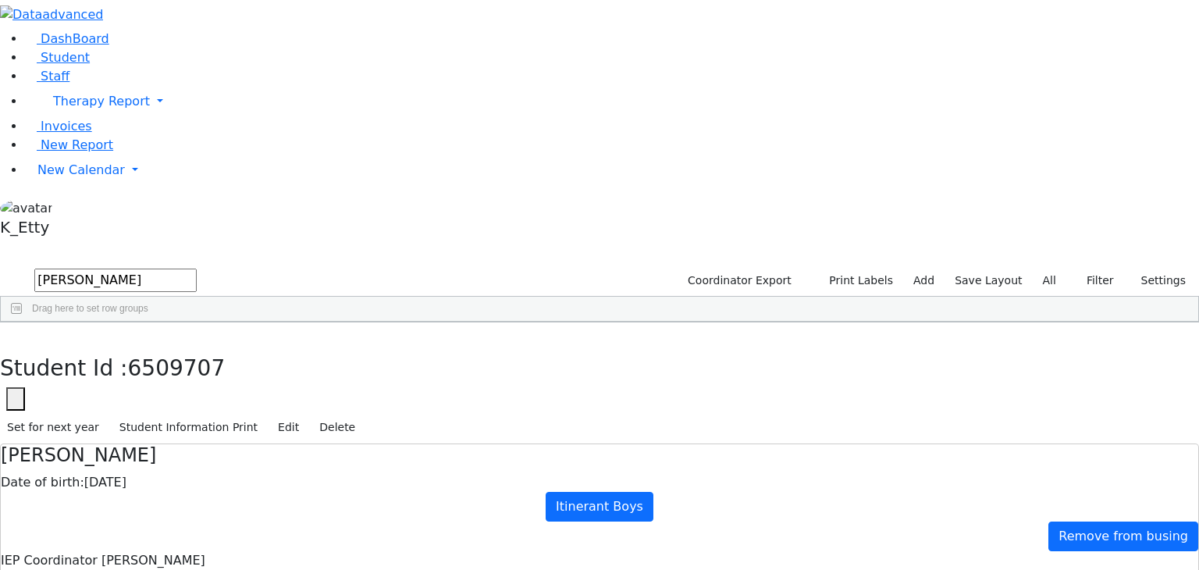
click at [154, 435] on div "[PERSON_NAME]" at bounding box center [116, 446] width 76 height 22
click at [23, 322] on button "button" at bounding box center [11, 338] width 23 height 33
drag, startPoint x: 268, startPoint y: 70, endPoint x: 184, endPoint y: 59, distance: 84.3
click at [184, 266] on div "[PERSON_NAME] Coordinator Export Print Labels Add Save Layout All Filter All Ac…" at bounding box center [599, 294] width 1199 height 56
click at [154, 347] on div "[PERSON_NAME]" at bounding box center [116, 358] width 76 height 22
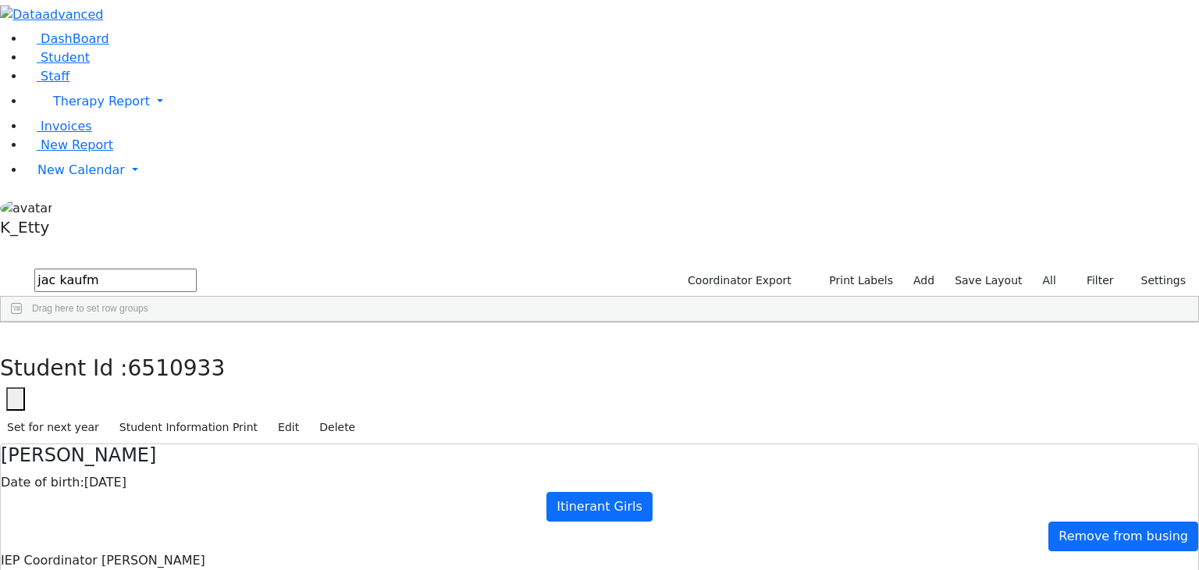
click at [154, 347] on div "[PERSON_NAME]" at bounding box center [116, 358] width 76 height 22
click at [23, 322] on button "button" at bounding box center [11, 338] width 23 height 33
drag, startPoint x: 225, startPoint y: 58, endPoint x: 201, endPoint y: 59, distance: 24.3
click at [197, 266] on form "jac kaufm" at bounding box center [98, 281] width 197 height 30
click at [154, 413] on div "Aker" at bounding box center [116, 424] width 76 height 22
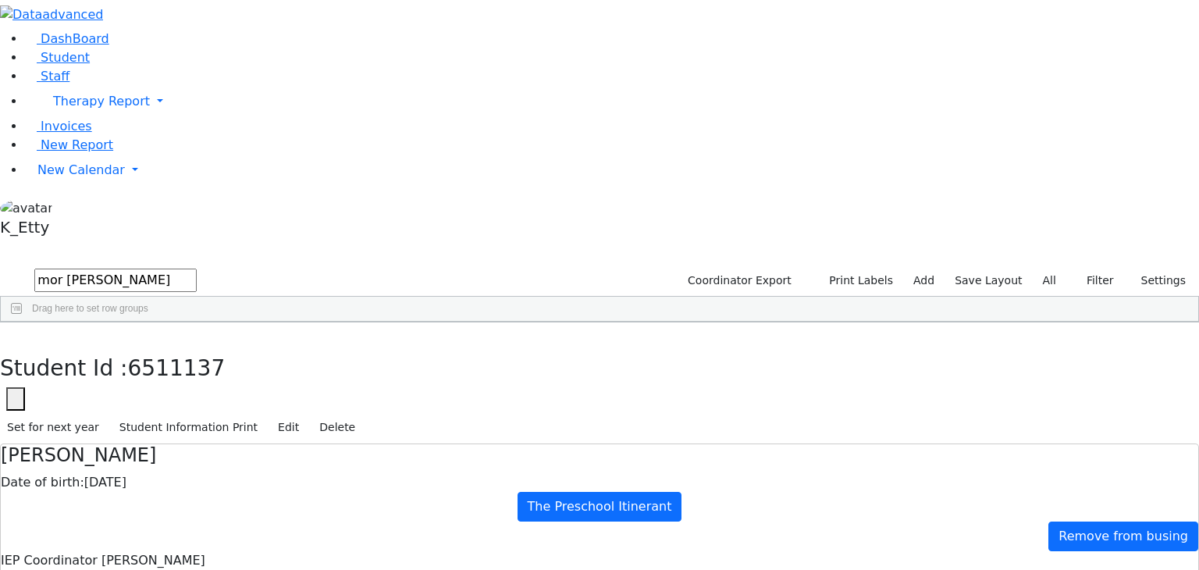
click at [154, 413] on div "Aker" at bounding box center [116, 424] width 76 height 22
click at [16, 334] on icon "button" at bounding box center [11, 338] width 9 height 9
drag, startPoint x: 257, startPoint y: 63, endPoint x: 171, endPoint y: 60, distance: 85.9
click at [171, 60] on div "DashBoard Student Staff Therapy Report Student Old Calendar Report K_Etty" at bounding box center [599, 475] width 1199 height 951
type input "[PERSON_NAME]"
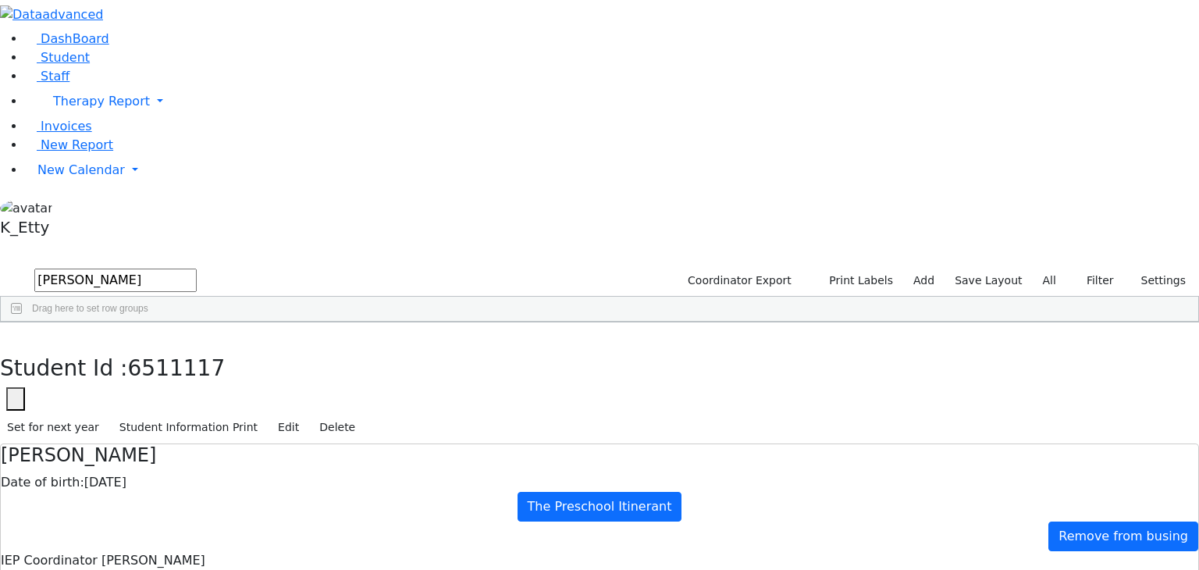
click at [154, 347] on div "Bleich" at bounding box center [116, 358] width 76 height 22
checkbox input "true"
